Goal: Task Accomplishment & Management: Use online tool/utility

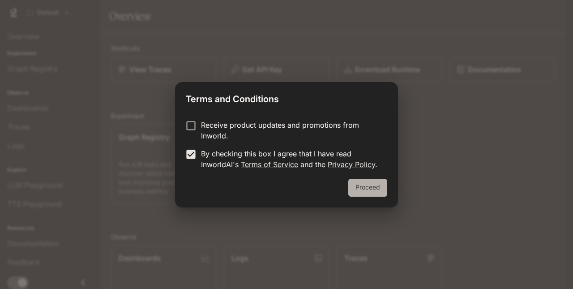
click at [378, 191] on button "Proceed" at bounding box center [367, 188] width 39 height 18
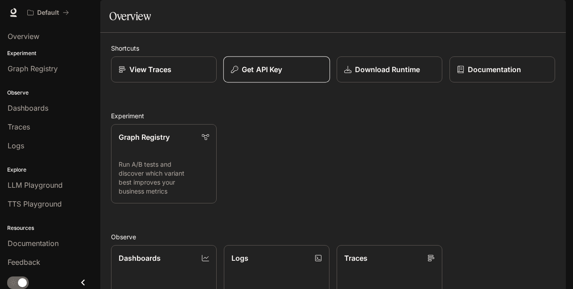
click at [283, 75] on div "Get API Key" at bounding box center [276, 69] width 91 height 11
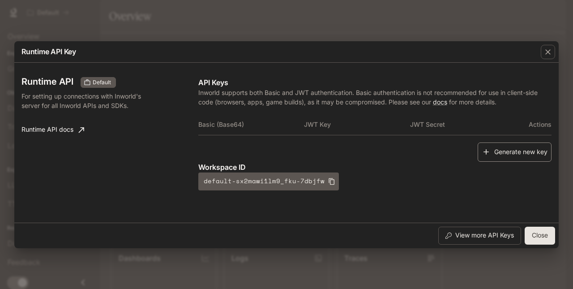
click at [523, 145] on button "Generate new key" at bounding box center [515, 151] width 74 height 19
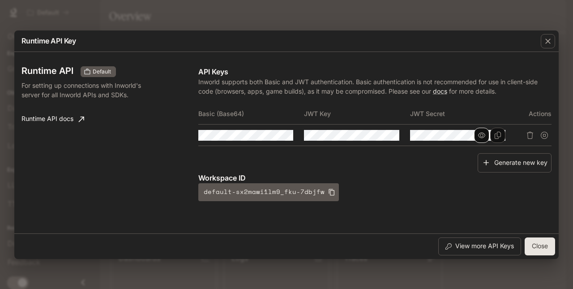
click at [481, 133] on icon "button" at bounding box center [481, 135] width 7 height 7
click at [481, 133] on icon "button" at bounding box center [481, 135] width 7 height 6
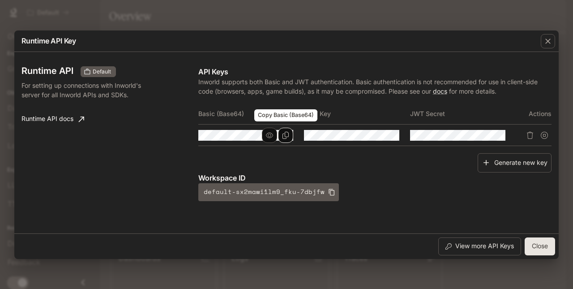
click at [284, 133] on icon "Copy Basic (Base64)" at bounding box center [286, 135] width 6 height 7
click at [271, 134] on icon "button" at bounding box center [269, 134] width 7 height 5
click at [0, 0] on icon "Copy Basic (Base64)" at bounding box center [0, 0] width 0 height 0
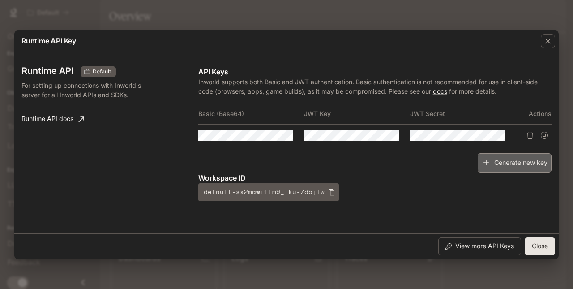
click at [487, 161] on icon "button" at bounding box center [486, 162] width 9 height 9
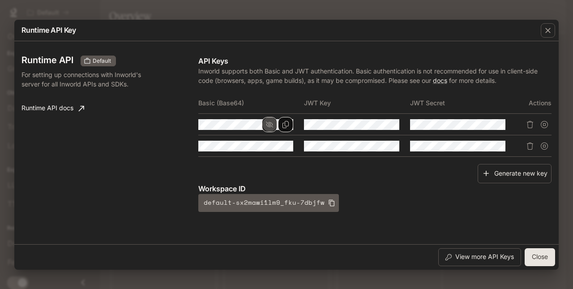
click at [272, 121] on icon "button" at bounding box center [269, 124] width 7 height 7
click at [283, 147] on icon "Copy Basic (Base64)" at bounding box center [285, 145] width 7 height 7
click at [392, 124] on icon "Copy Key" at bounding box center [391, 124] width 7 height 7
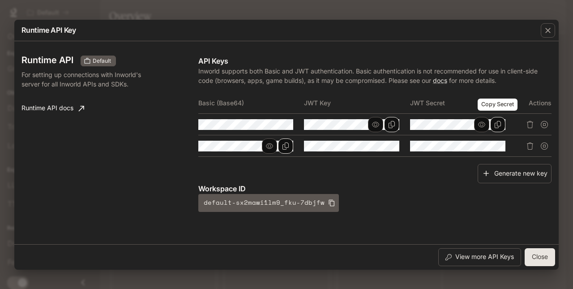
click at [496, 125] on icon "Copy Secret" at bounding box center [497, 124] width 7 height 7
click at [202, 236] on div "Runtime API Default For setting up connections with Inworld's server for all In…" at bounding box center [286, 143] width 530 height 196
click at [369, 126] on button "button" at bounding box center [375, 124] width 15 height 15
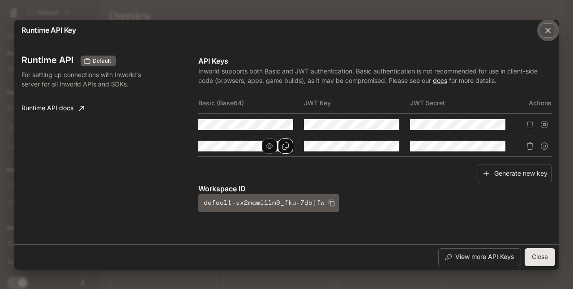
click at [545, 29] on div "button" at bounding box center [548, 30] width 14 height 14
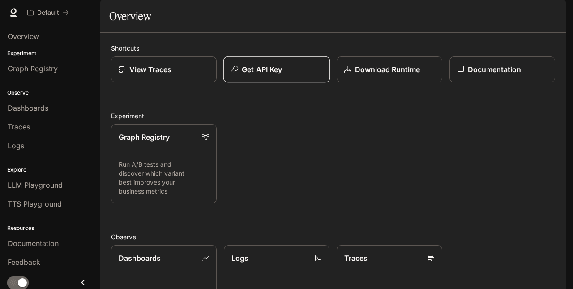
click at [290, 75] on div "Get API Key" at bounding box center [276, 69] width 91 height 11
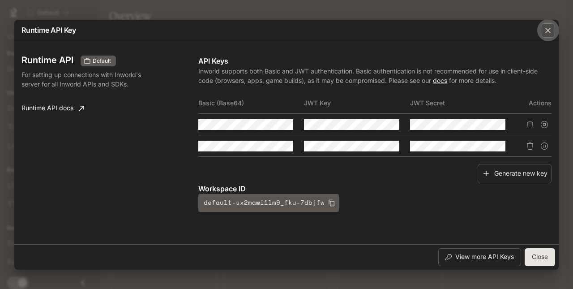
click at [546, 28] on icon "button" at bounding box center [548, 30] width 9 height 9
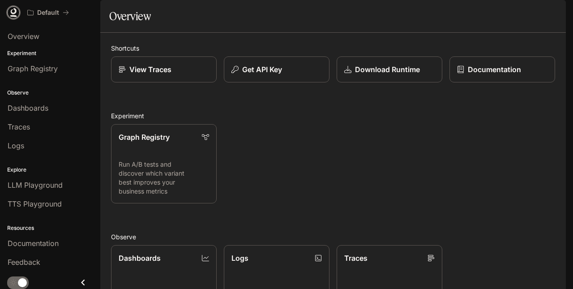
click at [16, 14] on icon at bounding box center [13, 12] width 9 height 9
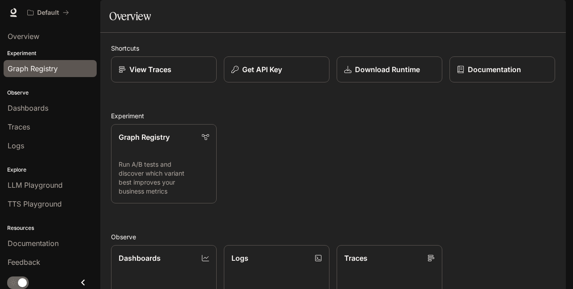
click at [50, 64] on span "Graph Registry" at bounding box center [33, 68] width 50 height 11
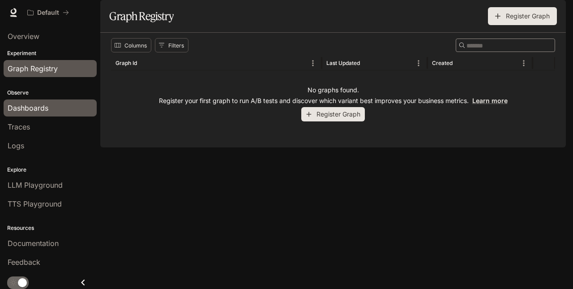
click at [54, 113] on div "Dashboards" at bounding box center [50, 108] width 85 height 11
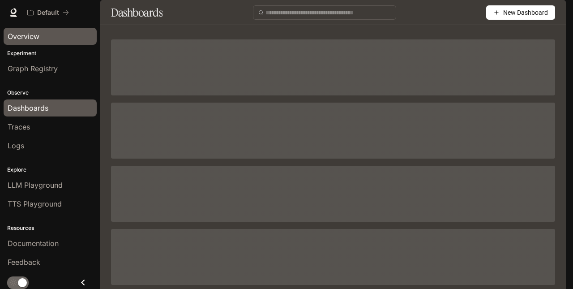
click at [36, 29] on link "Overview" at bounding box center [50, 36] width 93 height 17
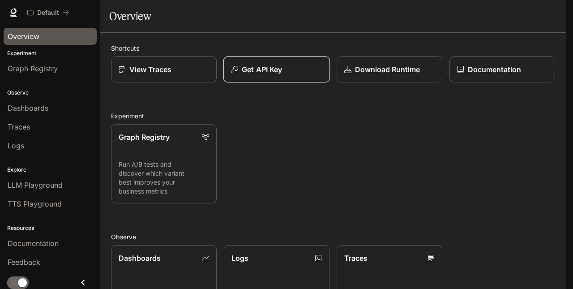
click at [303, 75] on div "Get API Key" at bounding box center [276, 69] width 91 height 11
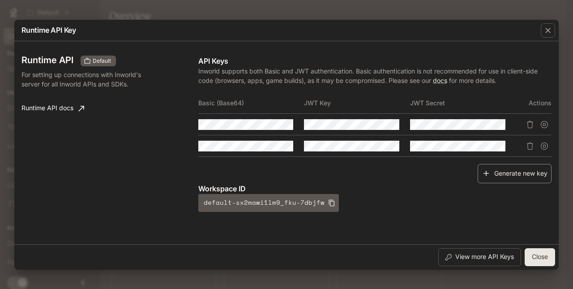
click at [510, 172] on button "Generate new key" at bounding box center [515, 173] width 74 height 19
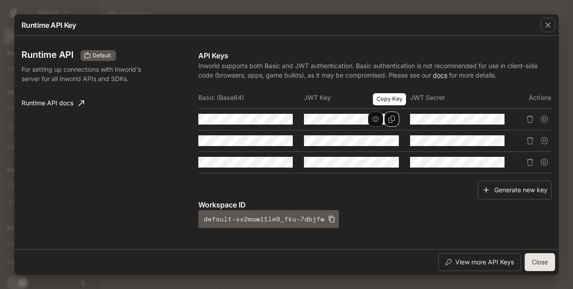
click at [385, 120] on button "Copy Key" at bounding box center [391, 119] width 15 height 15
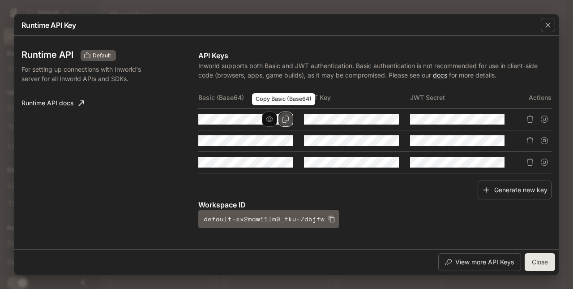
click at [279, 117] on button "Copy Basic (Base64)" at bounding box center [285, 119] width 15 height 15
